Goal: Go to known website: Access a specific website the user already knows

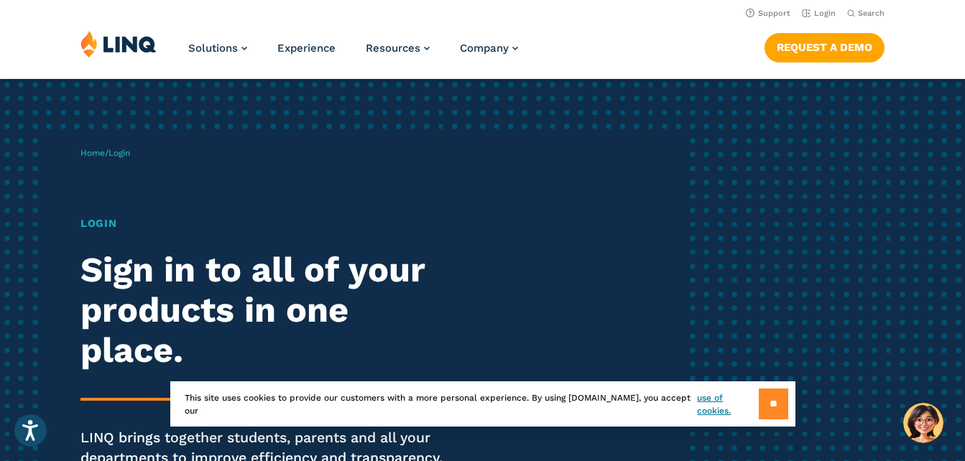
click at [777, 414] on input "**" at bounding box center [773, 404] width 29 height 31
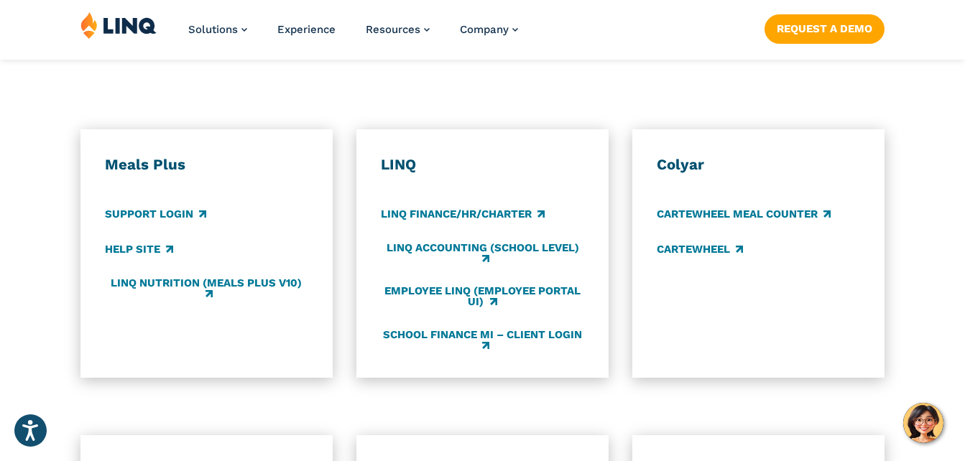
scroll to position [767, 0]
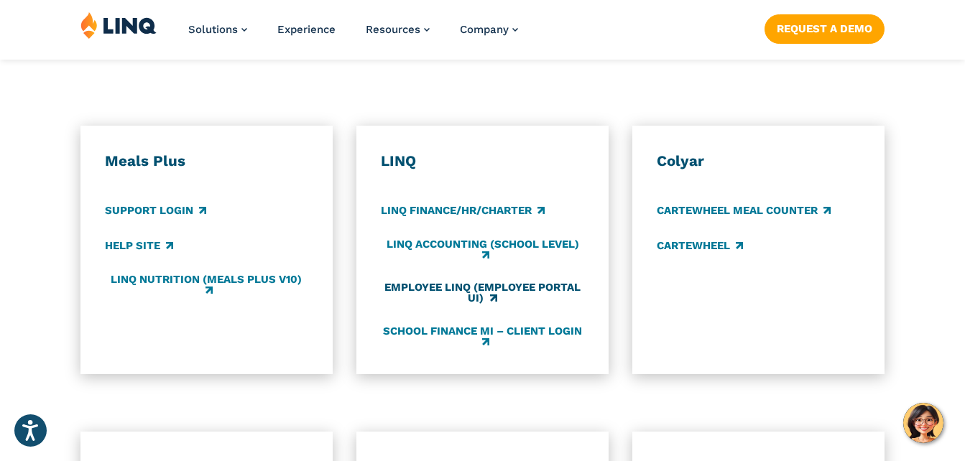
click at [438, 287] on link "Employee LINQ (Employee Portal UI)" at bounding box center [482, 294] width 203 height 24
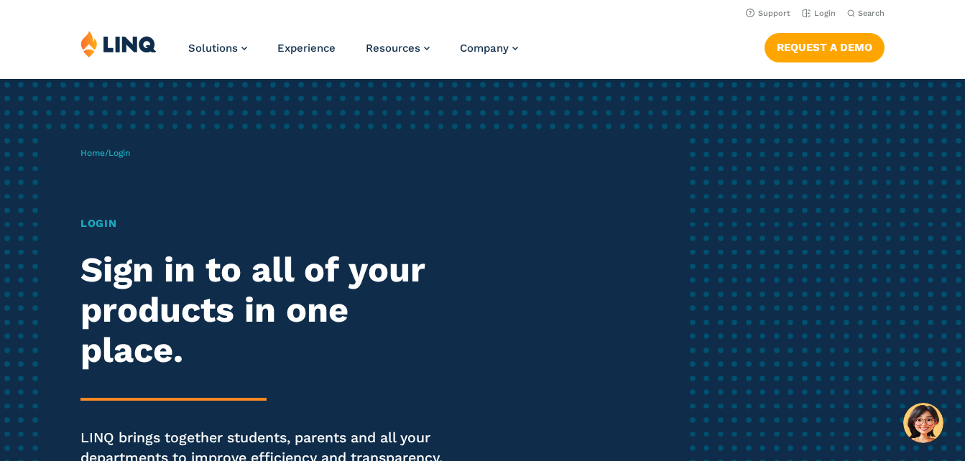
click at [159, 290] on h2 "Sign in to all of your products in one place." at bounding box center [265, 310] width 371 height 120
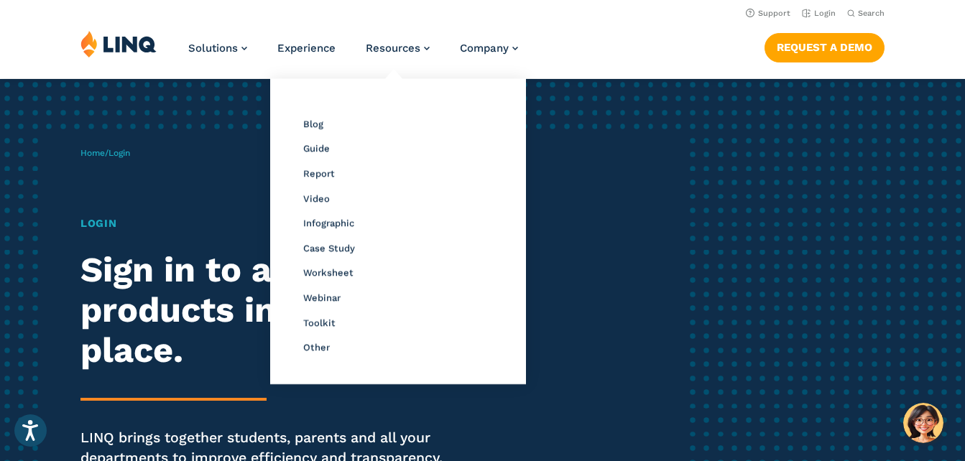
click at [412, 57] on li "Resources Resource Library Blog Guide Report Video Infographic Case Study Works…" at bounding box center [398, 53] width 64 height 47
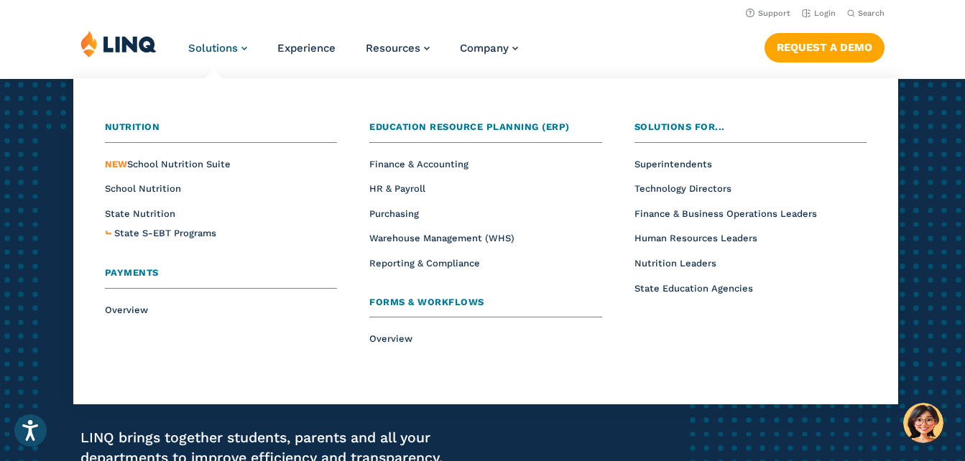
click at [208, 47] on span "Solutions" at bounding box center [213, 48] width 50 height 13
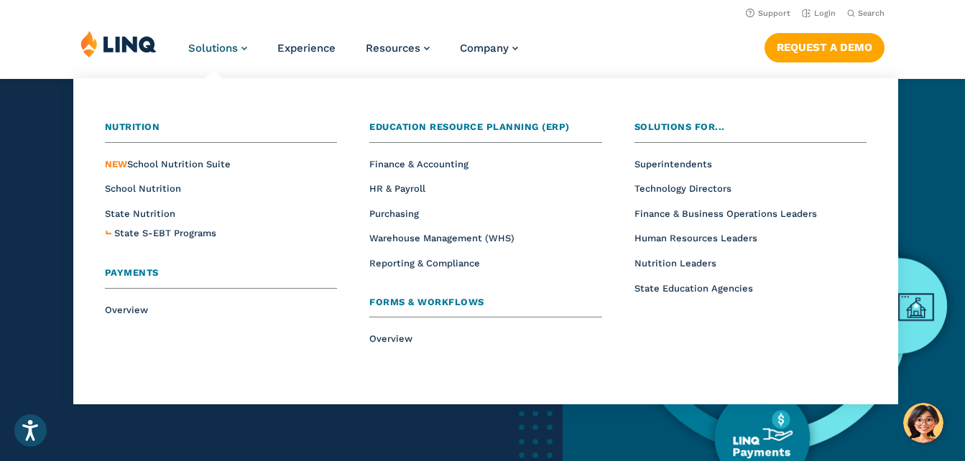
click at [223, 55] on span "Solutions" at bounding box center [213, 48] width 50 height 13
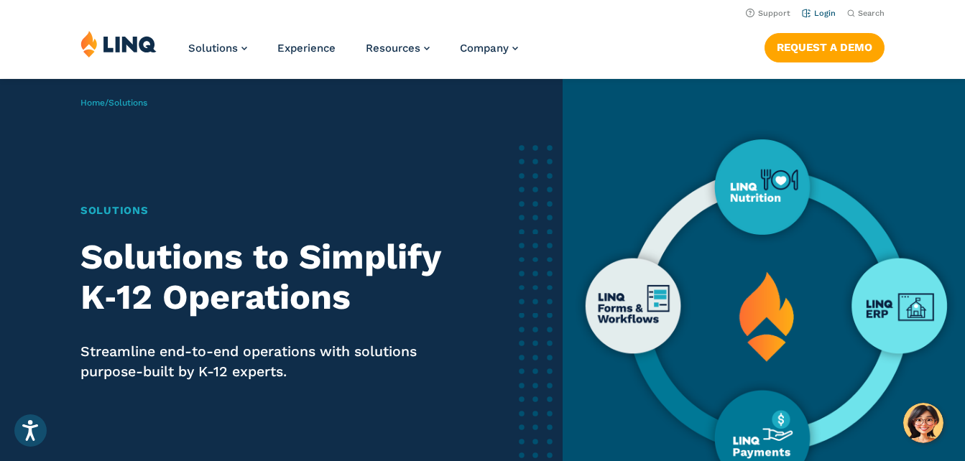
click at [813, 17] on link "Login" at bounding box center [819, 13] width 34 height 9
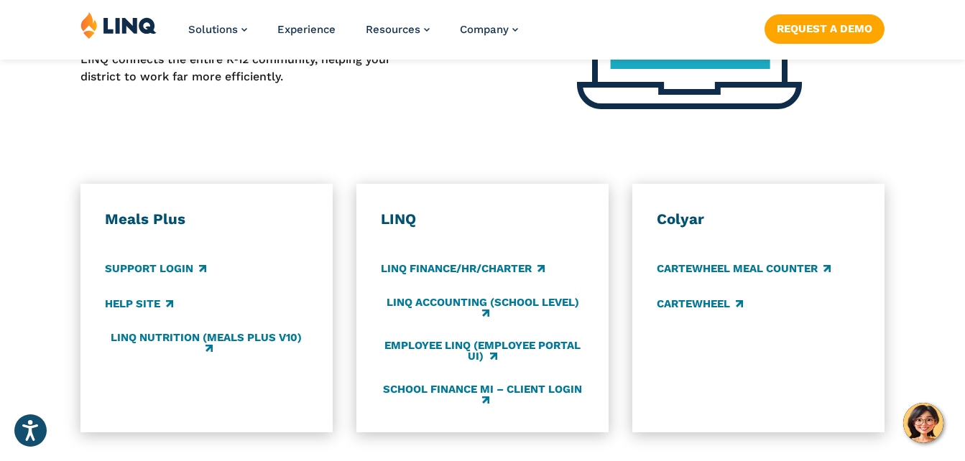
scroll to position [718, 0]
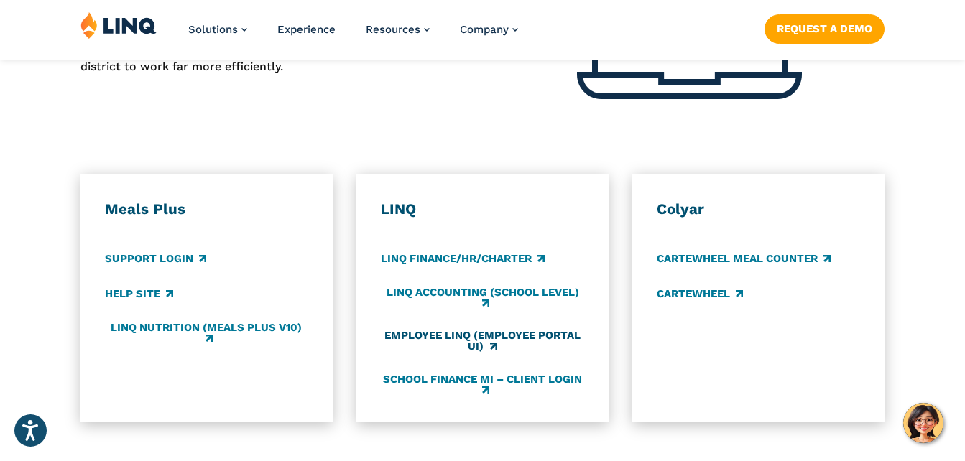
click at [456, 338] on link "Employee LINQ (Employee Portal UI)" at bounding box center [482, 342] width 203 height 24
